Goal: Information Seeking & Learning: Learn about a topic

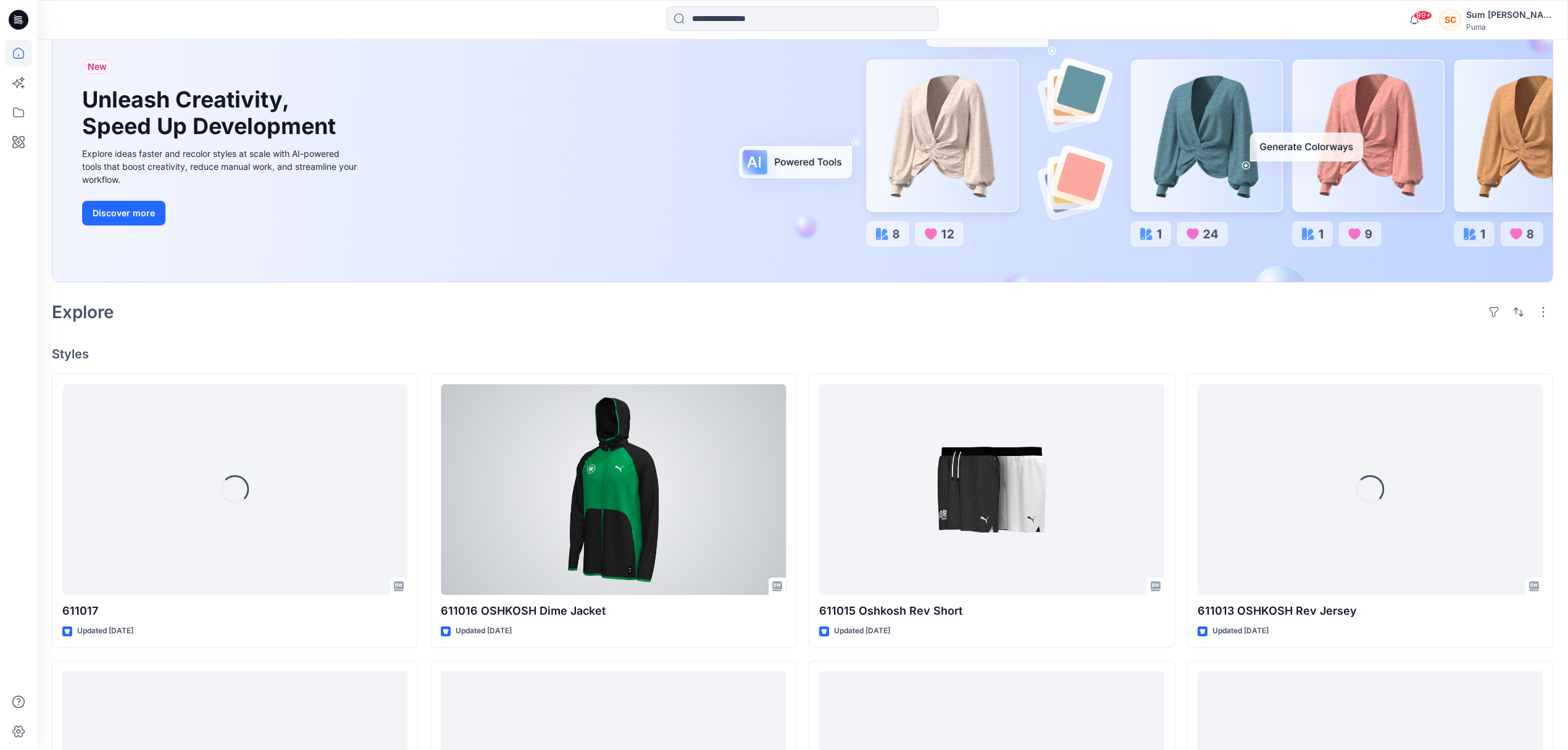
scroll to position [164, 0]
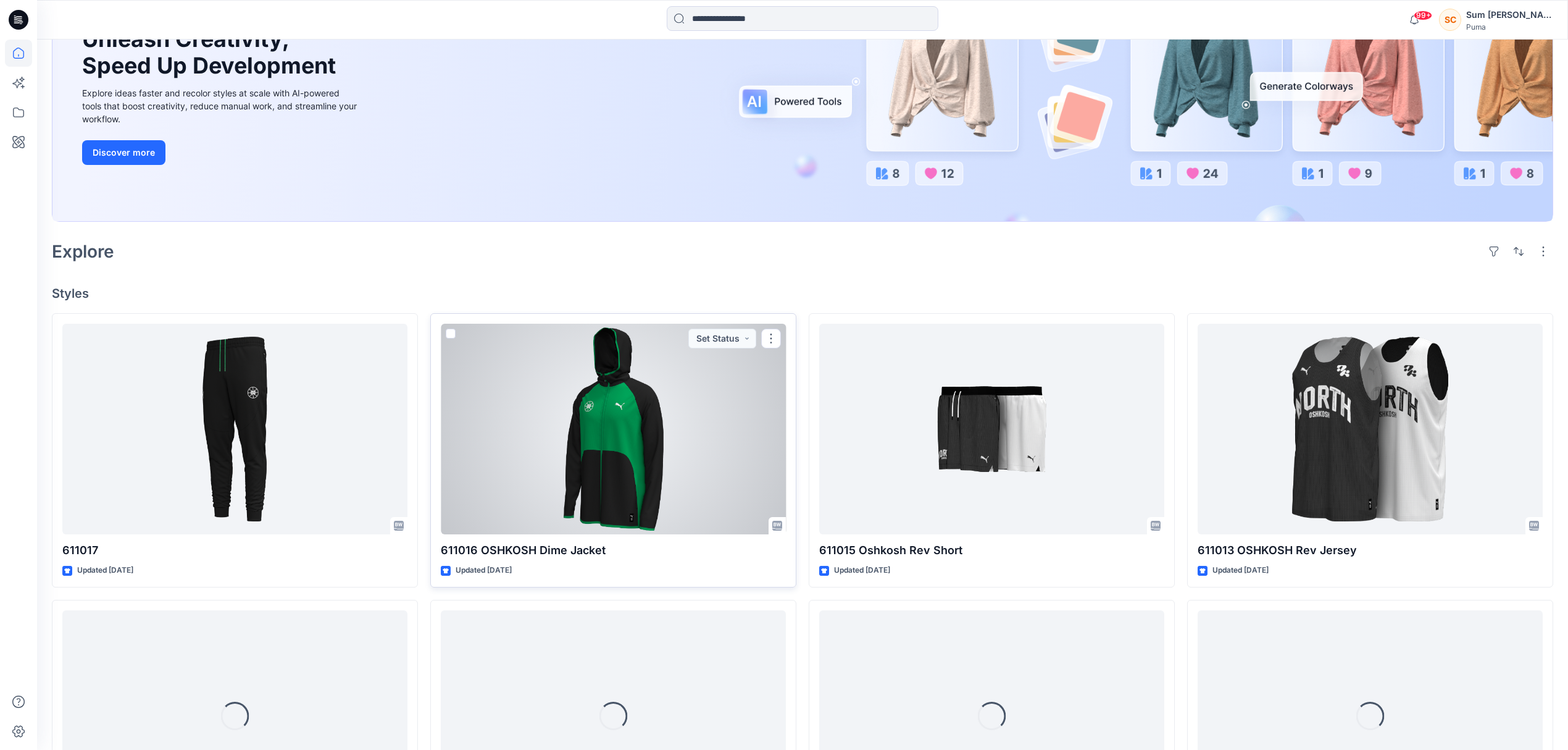
click at [628, 458] on div at bounding box center [613, 428] width 345 height 211
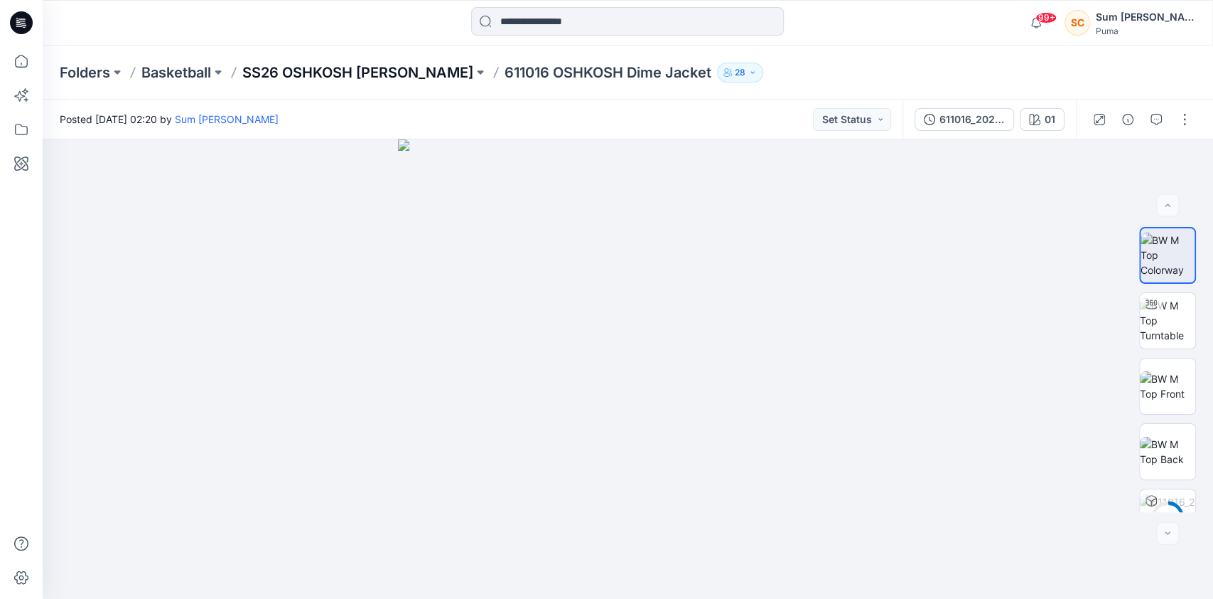
click at [417, 75] on p "SS26 OSHKOSH [PERSON_NAME]" at bounding box center [357, 73] width 231 height 20
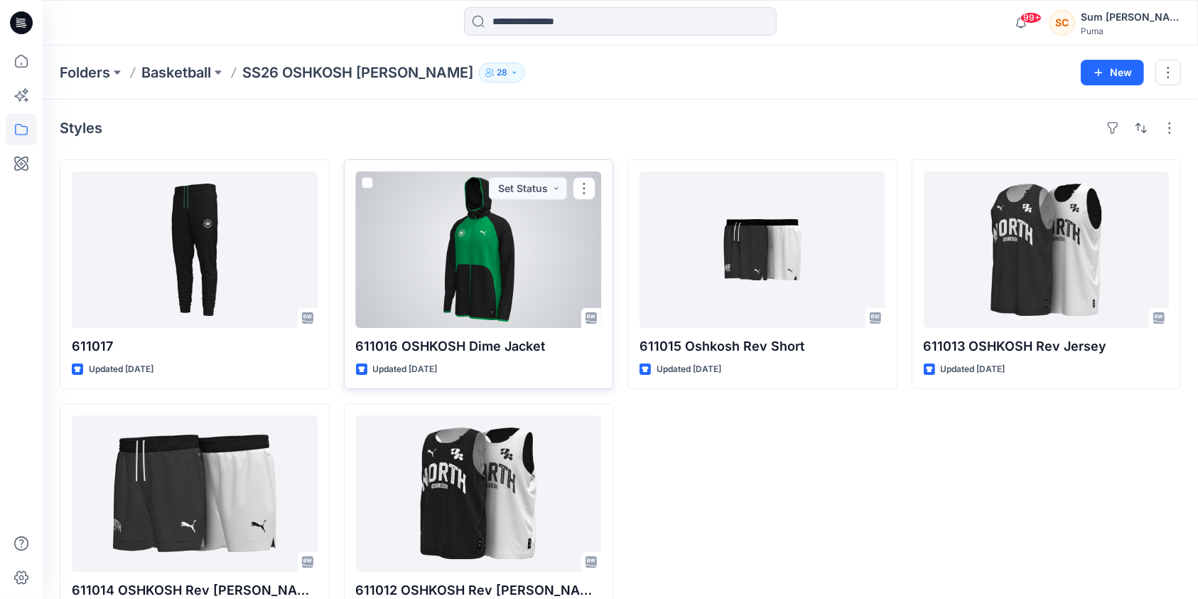
click at [498, 279] on div at bounding box center [479, 249] width 246 height 156
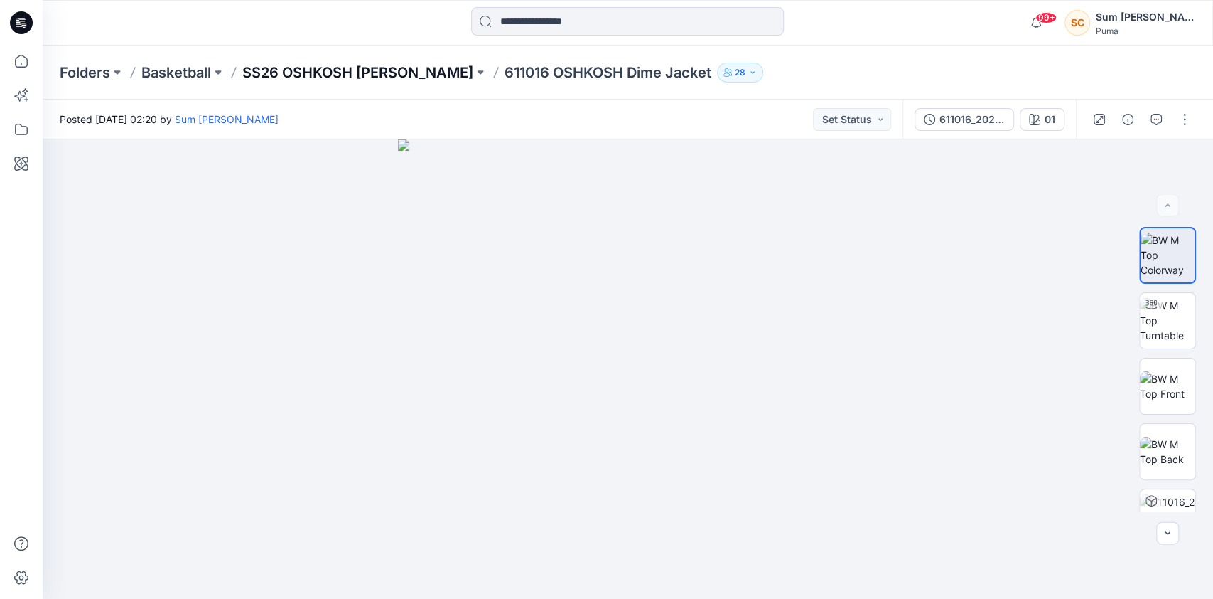
click at [343, 70] on p "SS26 OSHKOSH [PERSON_NAME]" at bounding box center [357, 73] width 231 height 20
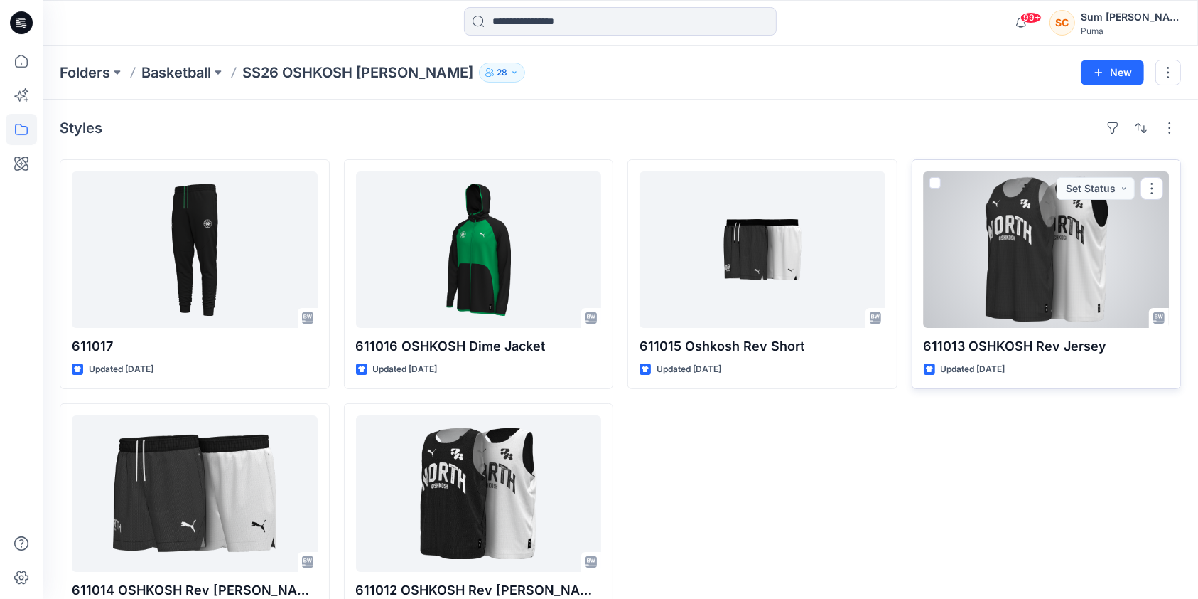
click at [1006, 258] on div at bounding box center [1047, 249] width 246 height 156
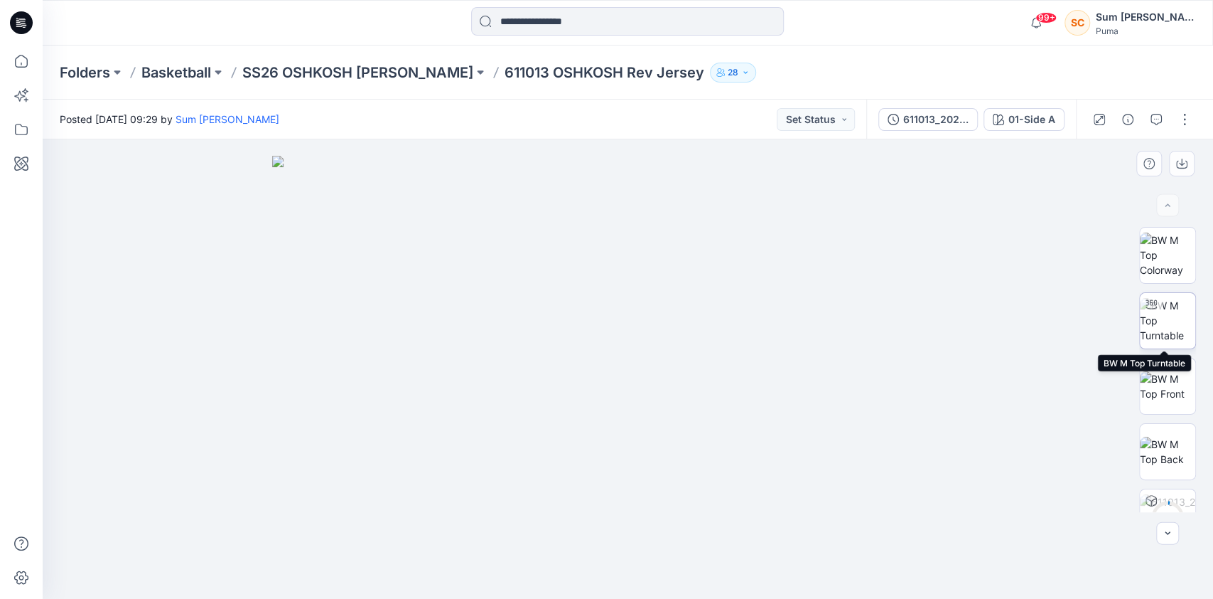
click at [1181, 313] on img at bounding box center [1167, 320] width 55 height 45
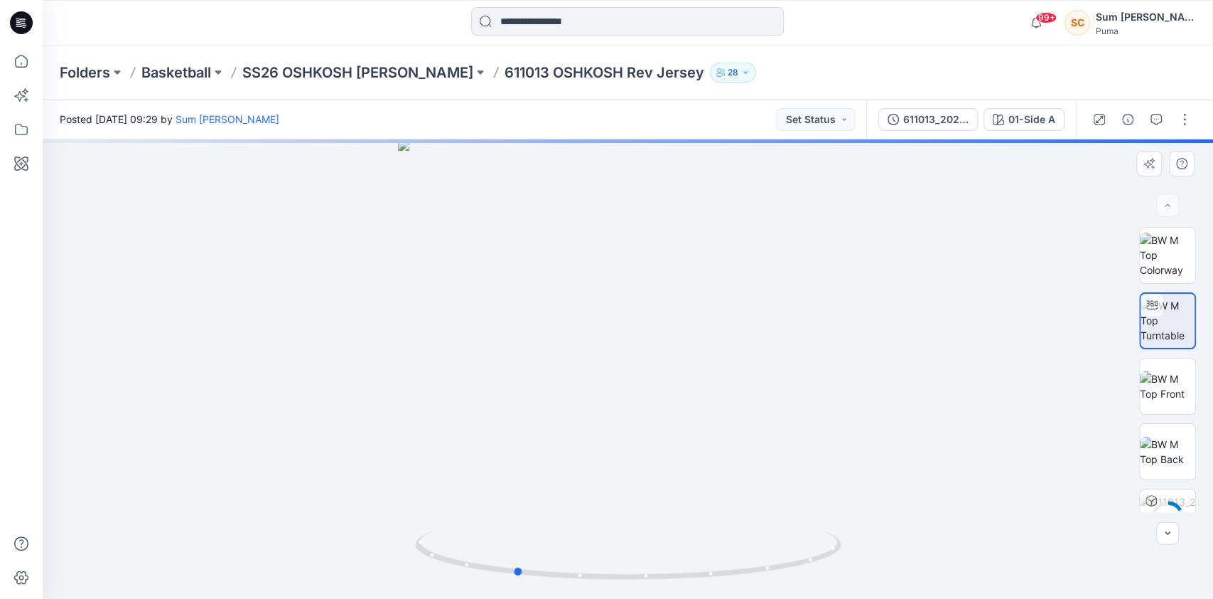
drag, startPoint x: 598, startPoint y: 471, endPoint x: 484, endPoint y: 470, distance: 113.7
click at [484, 470] on div at bounding box center [628, 368] width 1171 height 459
